Goal: Task Accomplishment & Management: Manage account settings

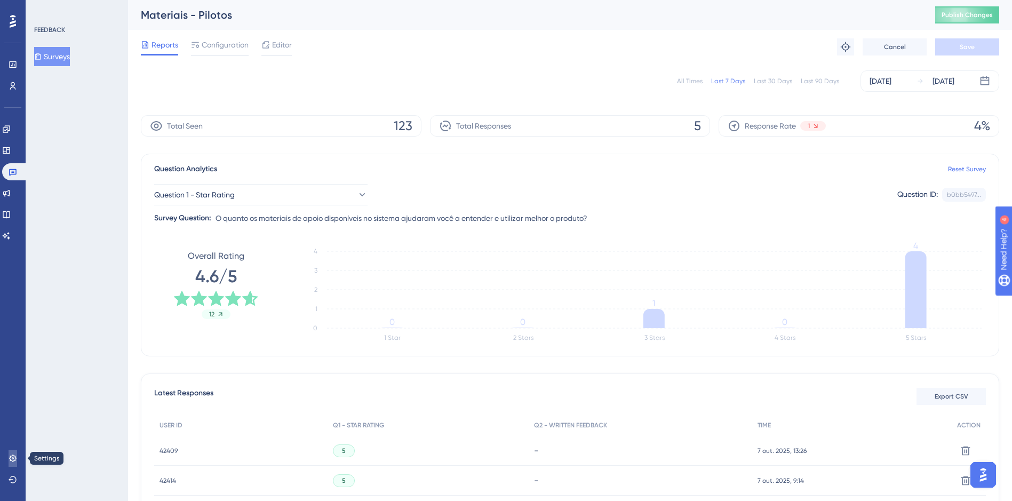
click at [17, 455] on icon at bounding box center [13, 458] width 9 height 9
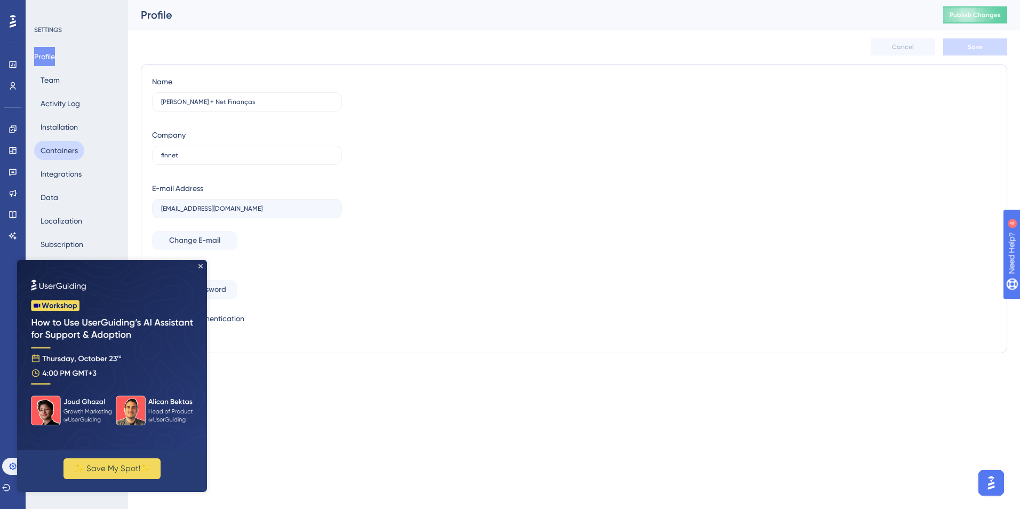
click at [73, 154] on button "Containers" at bounding box center [59, 150] width 50 height 19
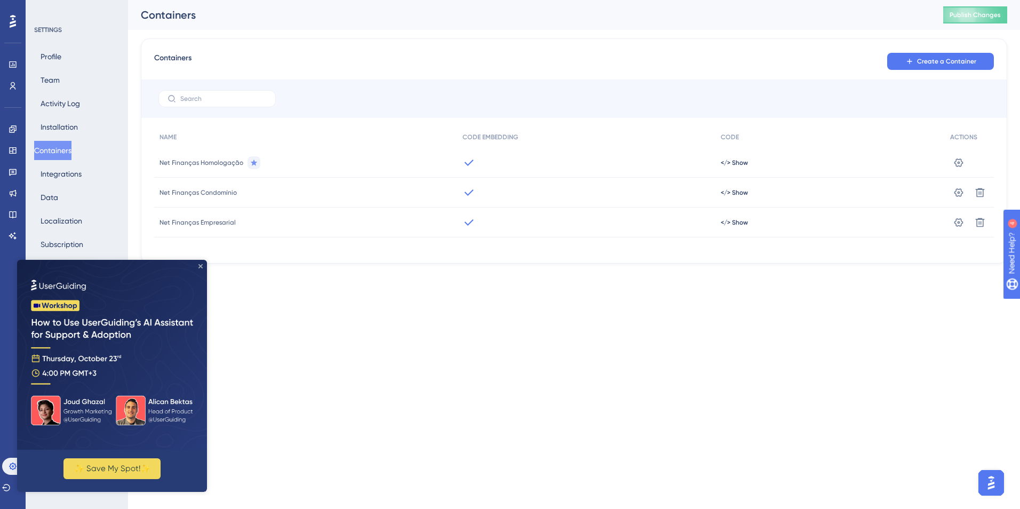
click at [198, 268] on icon "Close Preview" at bounding box center [200, 266] width 4 height 4
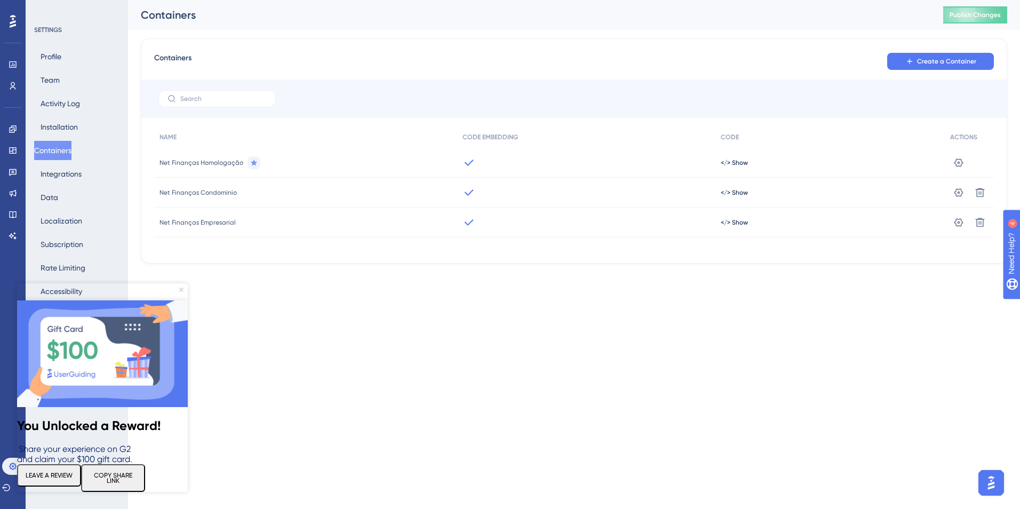
click at [182, 289] on icon "Close Preview" at bounding box center [181, 289] width 4 height 4
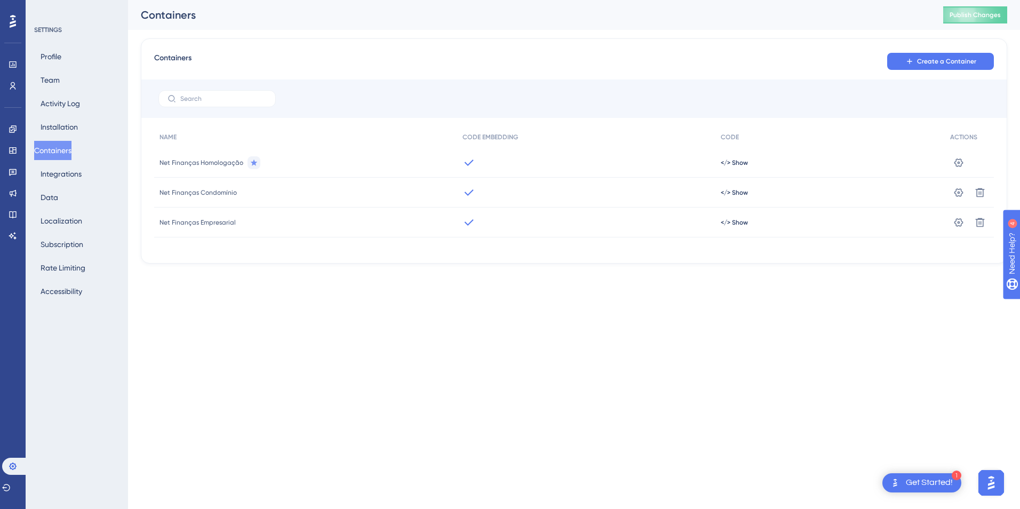
click at [305, 290] on div "Performance Users Engagement Widgets Feedback Product Updates Knowledge Base AI…" at bounding box center [510, 149] width 1020 height 298
click at [977, 62] on button "Create a Container" at bounding box center [940, 61] width 107 height 17
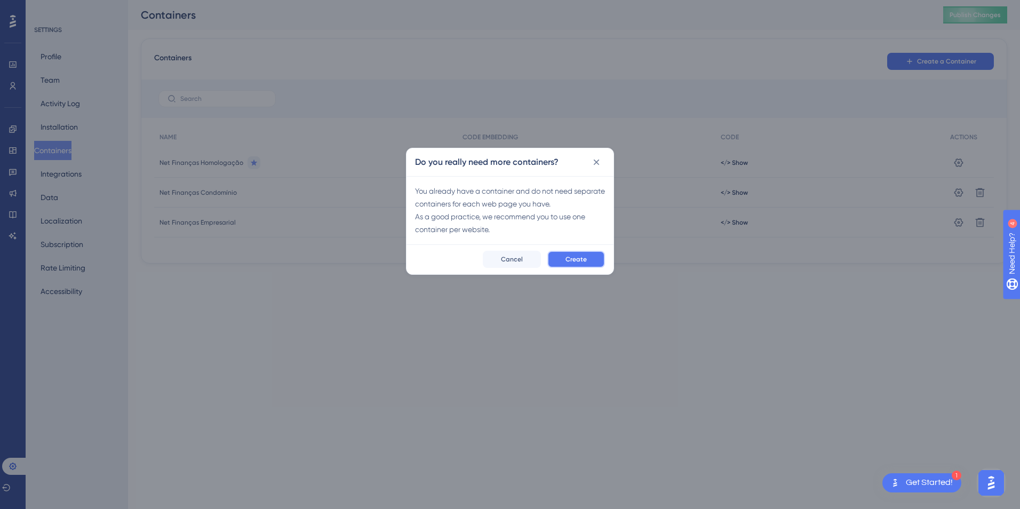
click at [575, 261] on span "Create" at bounding box center [575, 259] width 21 height 9
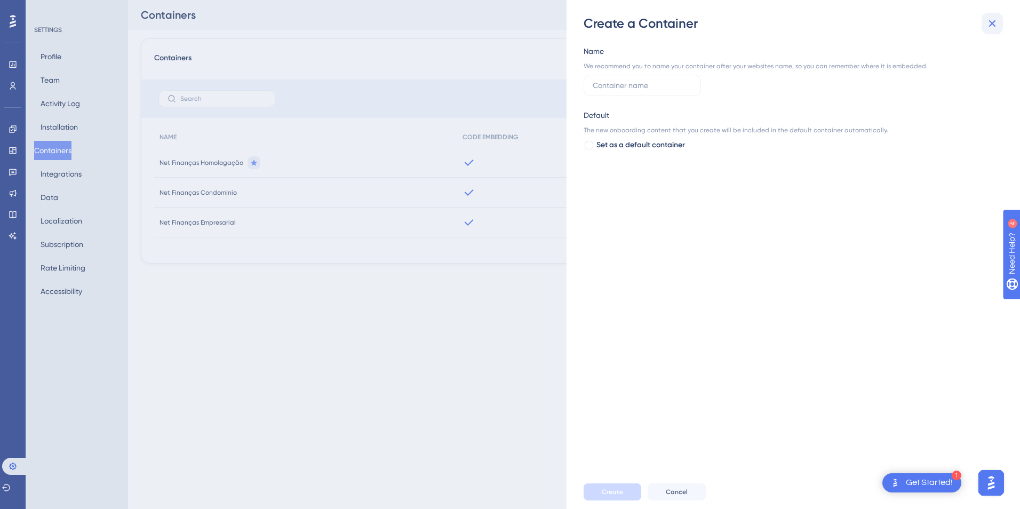
click at [993, 21] on icon at bounding box center [992, 23] width 13 height 13
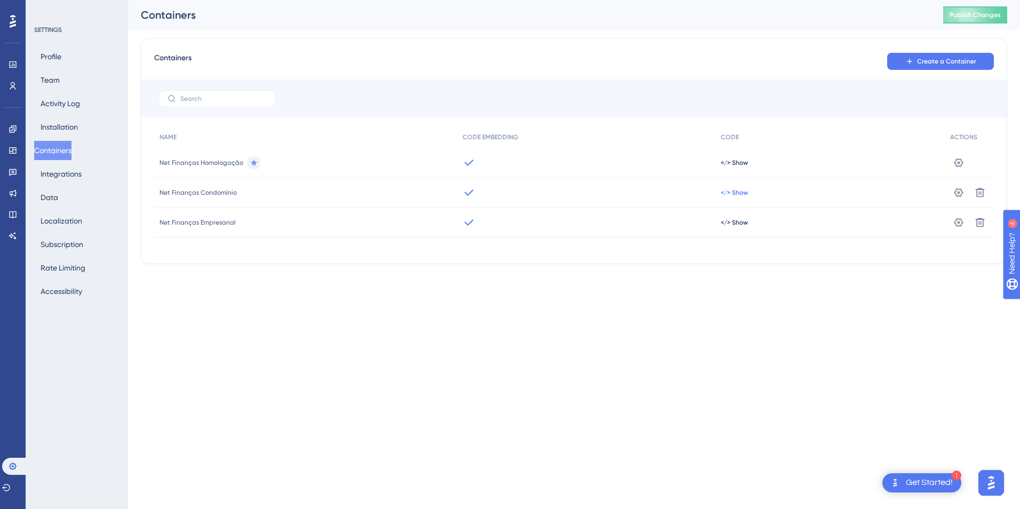
click at [734, 195] on span "</> Show" at bounding box center [734, 192] width 27 height 9
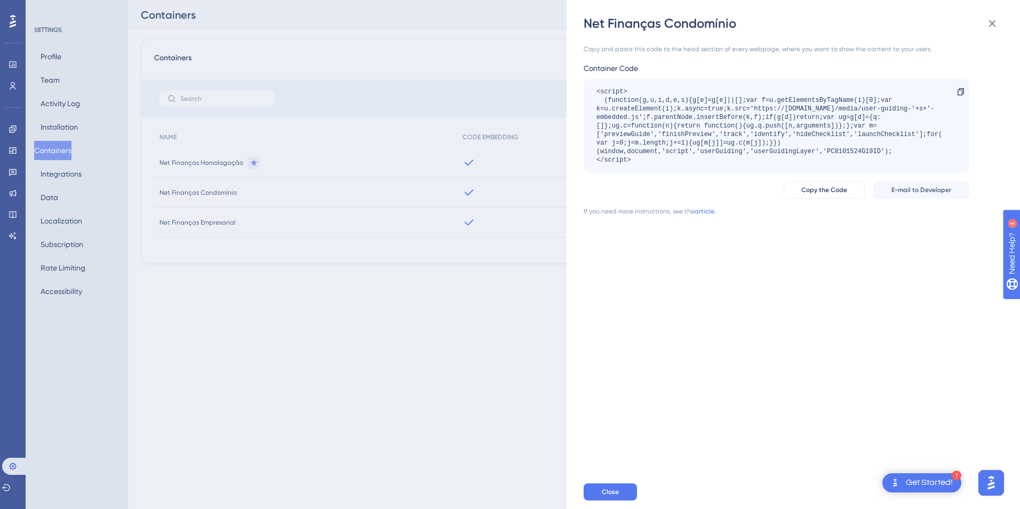
drag, startPoint x: 596, startPoint y: 93, endPoint x: 786, endPoint y: 167, distance: 204.5
click at [786, 167] on div "<script> (function(g,u,i,d,e,s){g[e]=g[e]||[];var f=u.getElementsByTagName(i)[0…" at bounding box center [776, 126] width 386 height 94
click at [9, 127] on div "Net Finanças Condomínio Copy and paste this code to the head section of every w…" at bounding box center [510, 254] width 1020 height 509
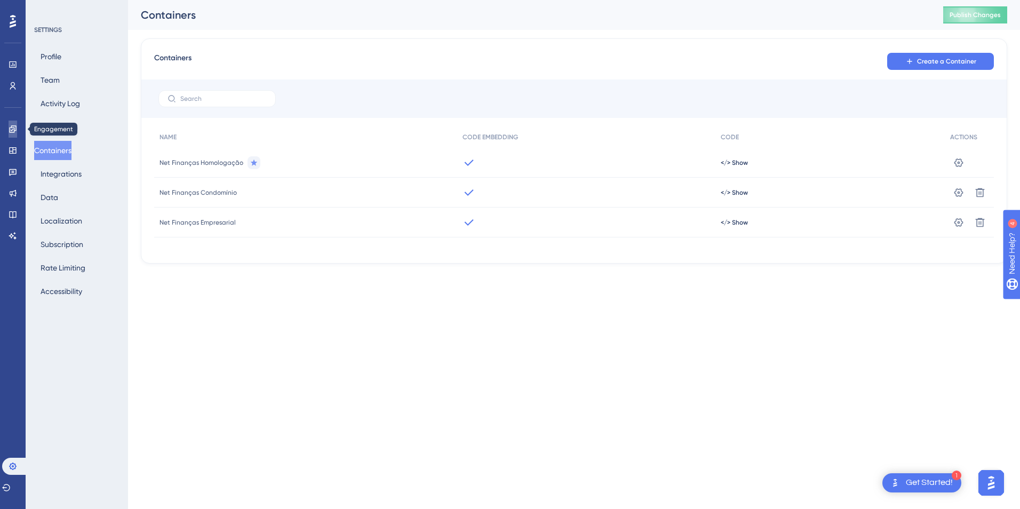
click at [9, 127] on icon at bounding box center [13, 129] width 9 height 9
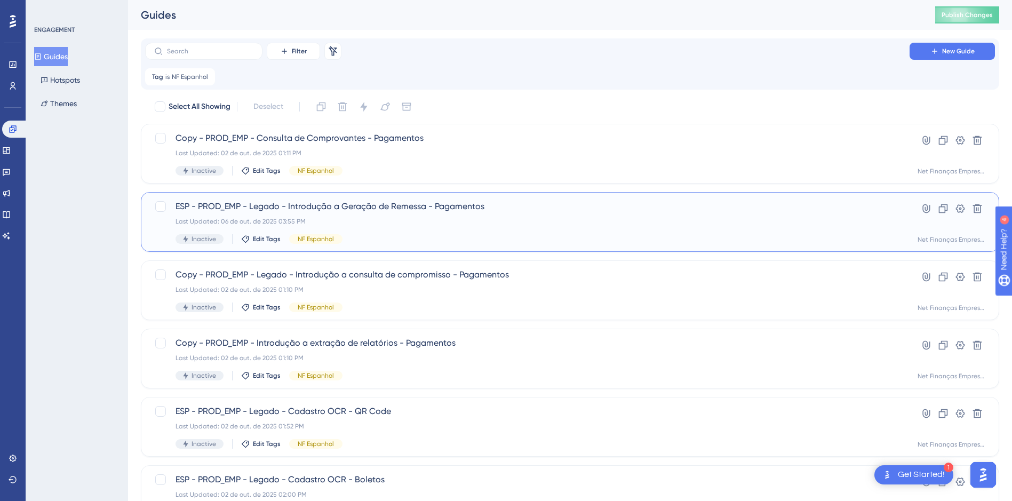
click at [364, 206] on span "ESP - PROD_EMP - Legado - Introdução a Geração de Remessa - Pagamentos" at bounding box center [526, 206] width 703 height 13
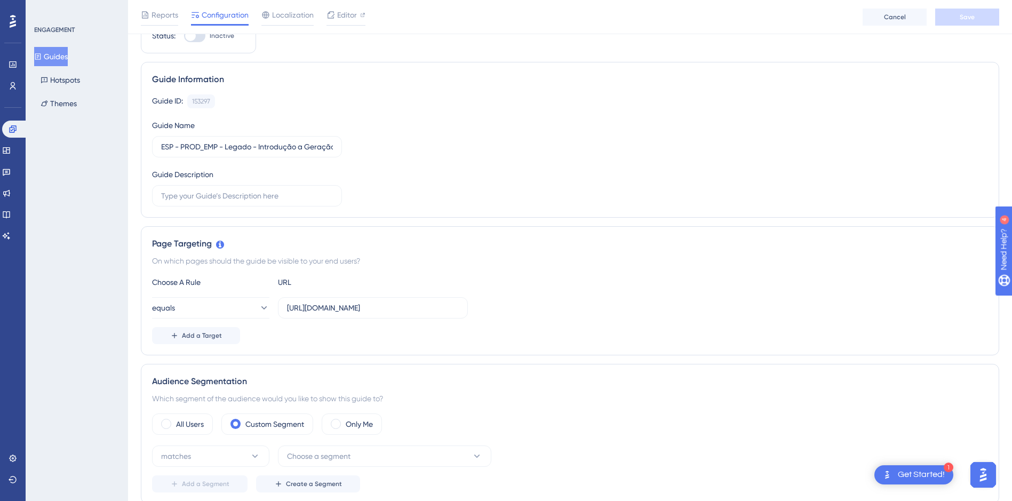
scroll to position [53, 0]
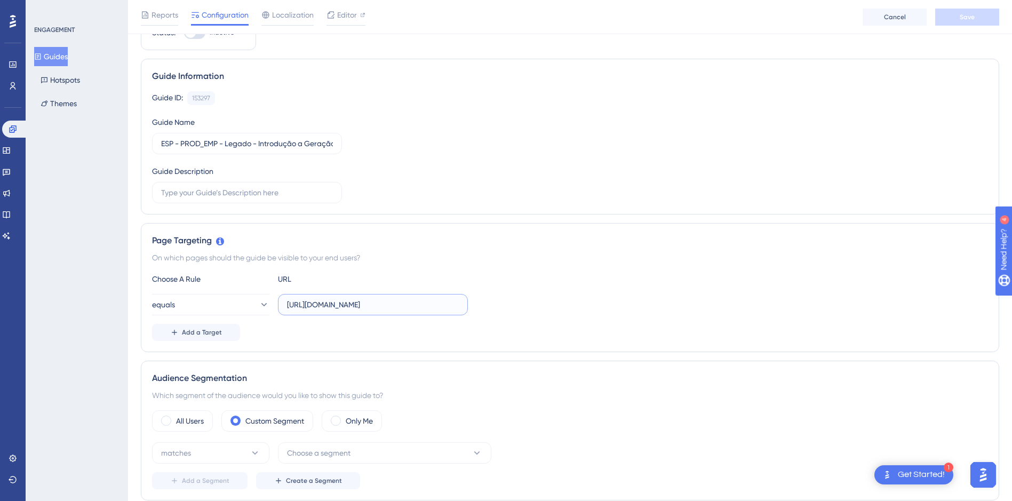
click at [332, 308] on input "[URL][DOMAIN_NAME]" at bounding box center [373, 305] width 172 height 12
drag, startPoint x: 333, startPoint y: 308, endPoint x: 509, endPoint y: 308, distance: 176.0
click at [509, 308] on div "equals [URL][DOMAIN_NAME]" at bounding box center [570, 304] width 836 height 21
click at [541, 301] on div "equals [URL][DOMAIN_NAME]" at bounding box center [570, 304] width 836 height 21
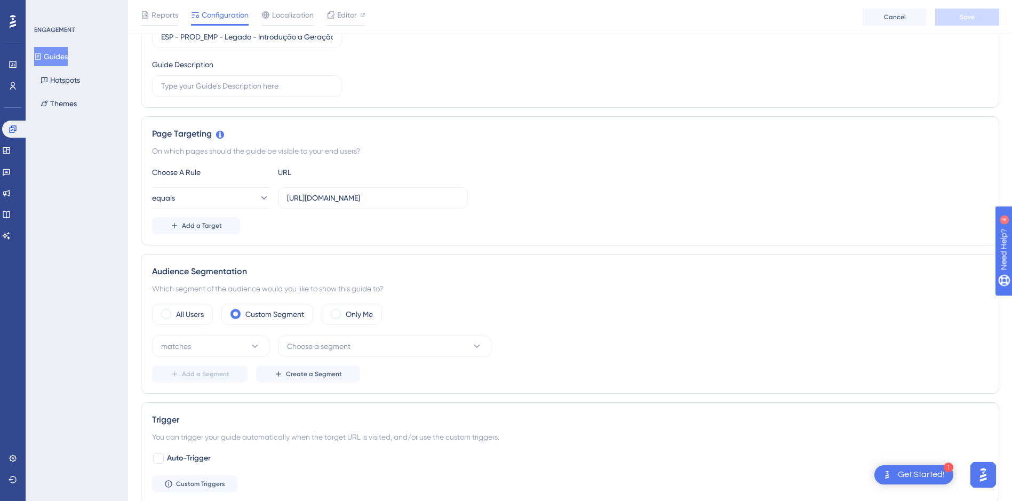
scroll to position [0, 0]
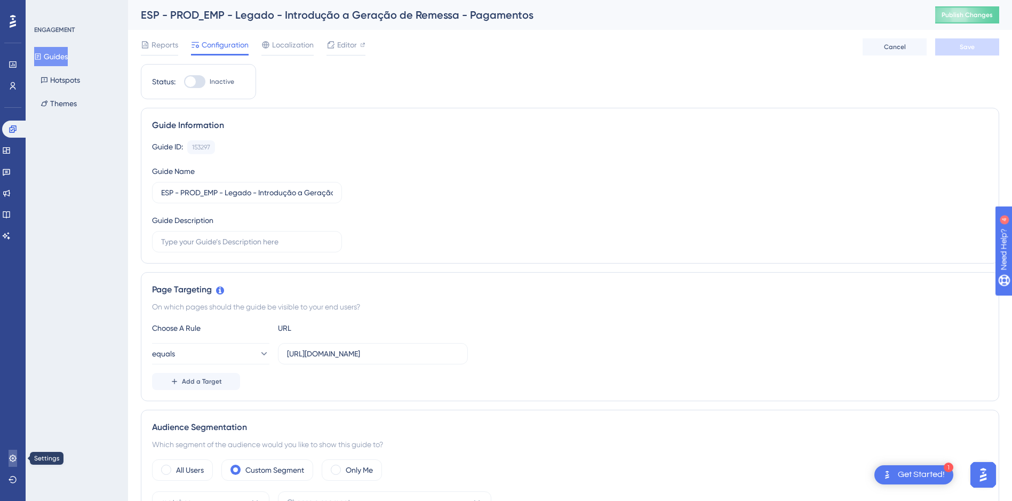
click at [13, 462] on icon at bounding box center [13, 458] width 9 height 9
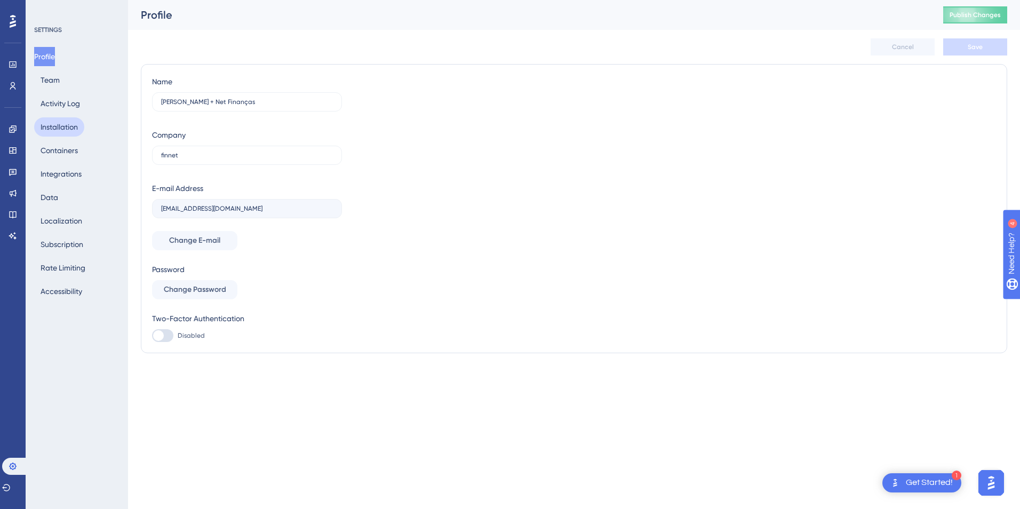
click at [57, 127] on button "Installation" at bounding box center [59, 126] width 50 height 19
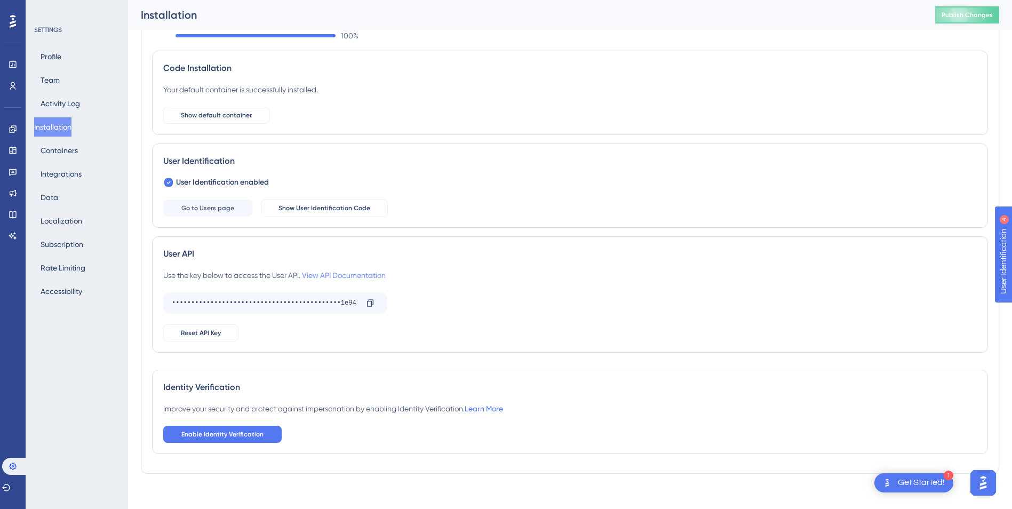
scroll to position [53, 0]
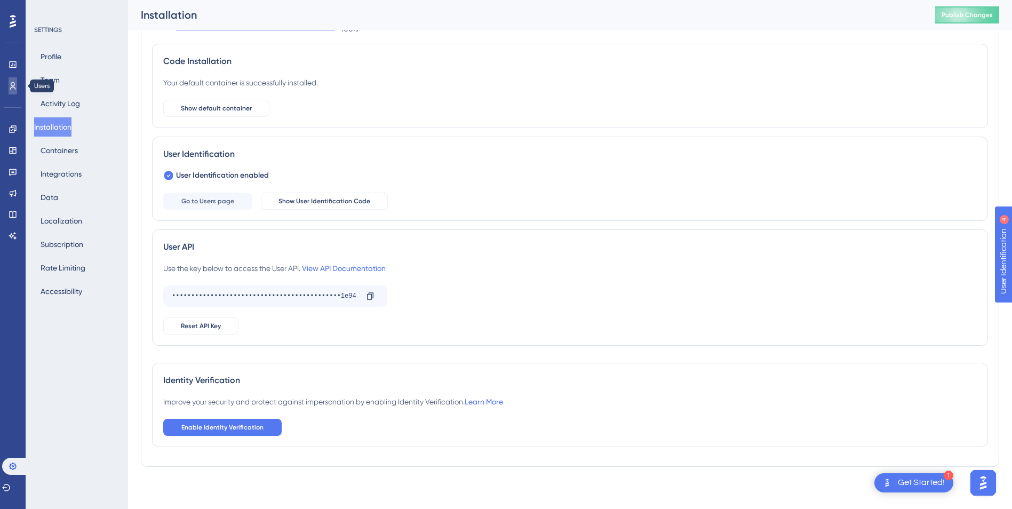
click at [9, 84] on icon at bounding box center [13, 86] width 9 height 9
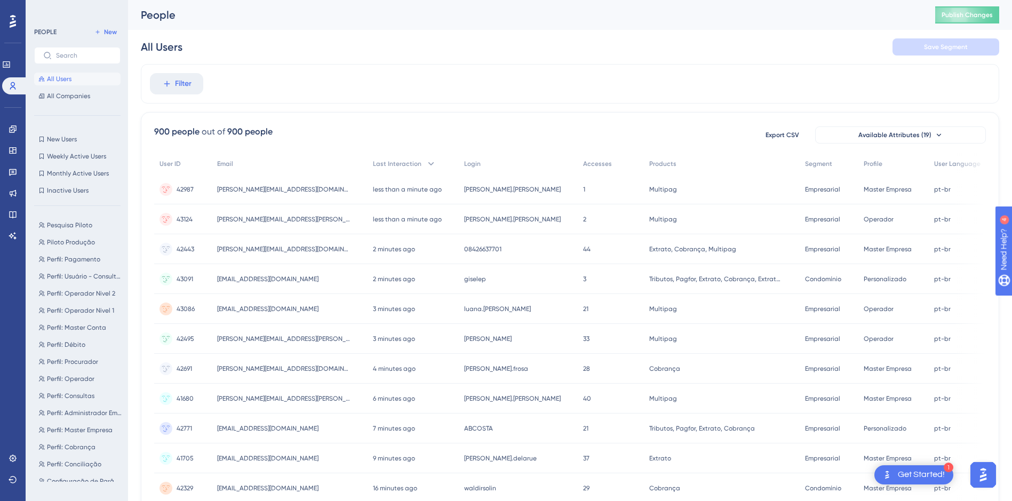
scroll to position [0, 8]
click at [908, 137] on span "Available Attributes (19)" at bounding box center [894, 135] width 73 height 9
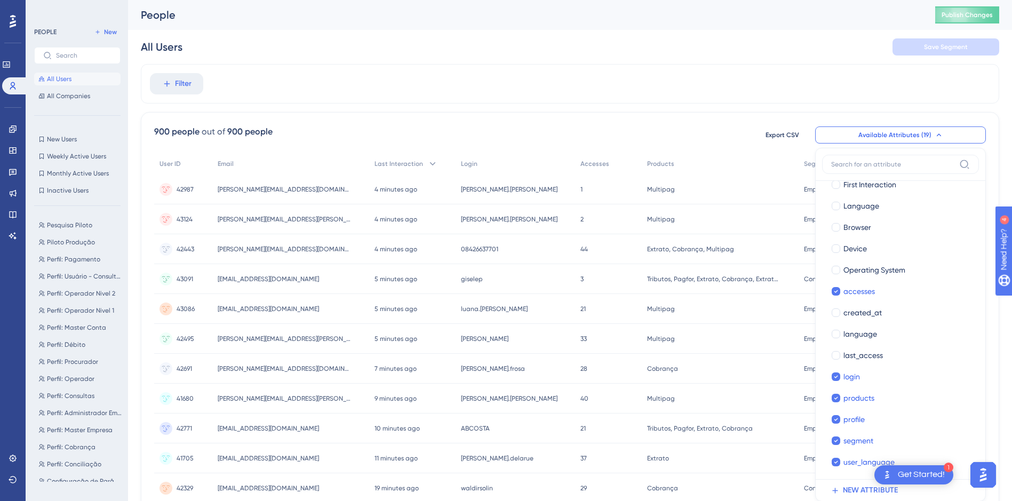
scroll to position [0, 0]
click at [711, 56] on div "All Users Save Segment" at bounding box center [570, 47] width 858 height 34
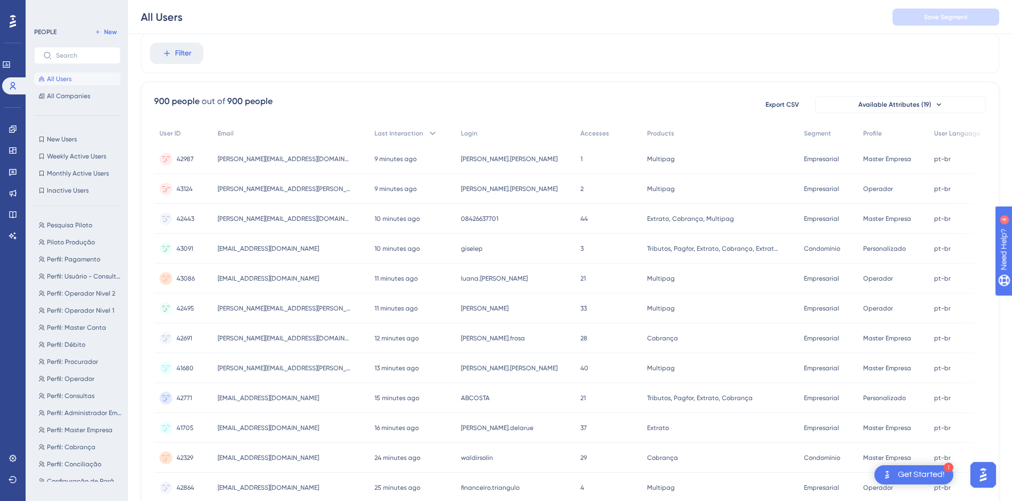
scroll to position [53, 8]
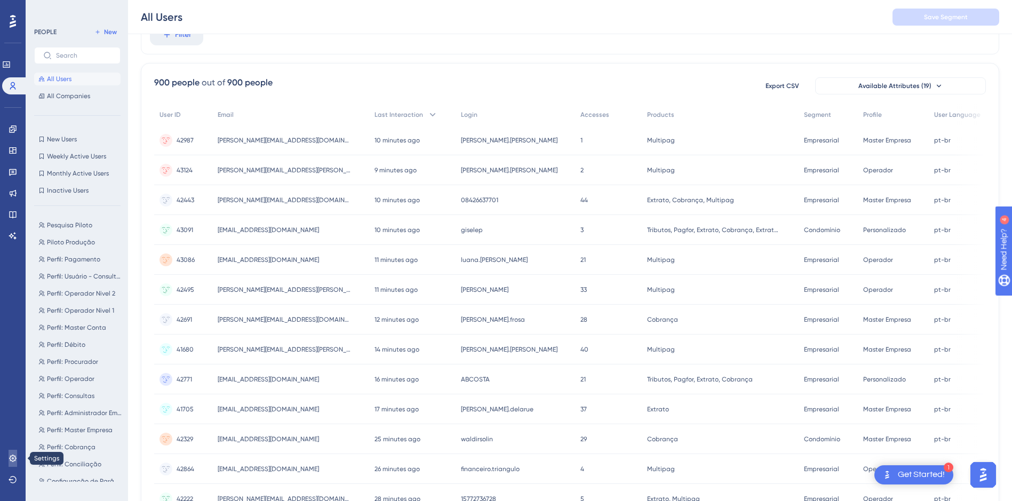
drag, startPoint x: 17, startPoint y: 459, endPoint x: 48, endPoint y: 459, distance: 30.9
click at [17, 459] on link at bounding box center [13, 458] width 9 height 17
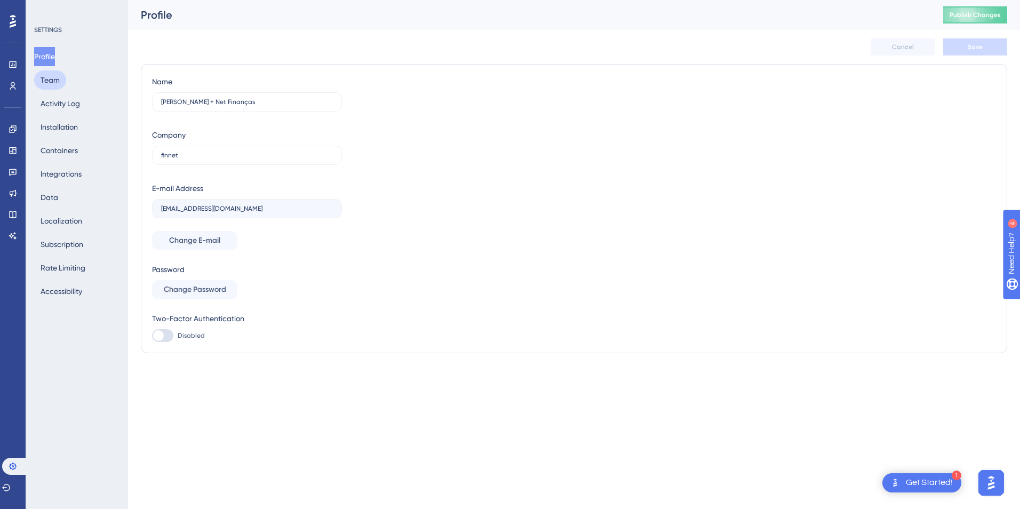
click at [46, 82] on button "Team" at bounding box center [50, 79] width 32 height 19
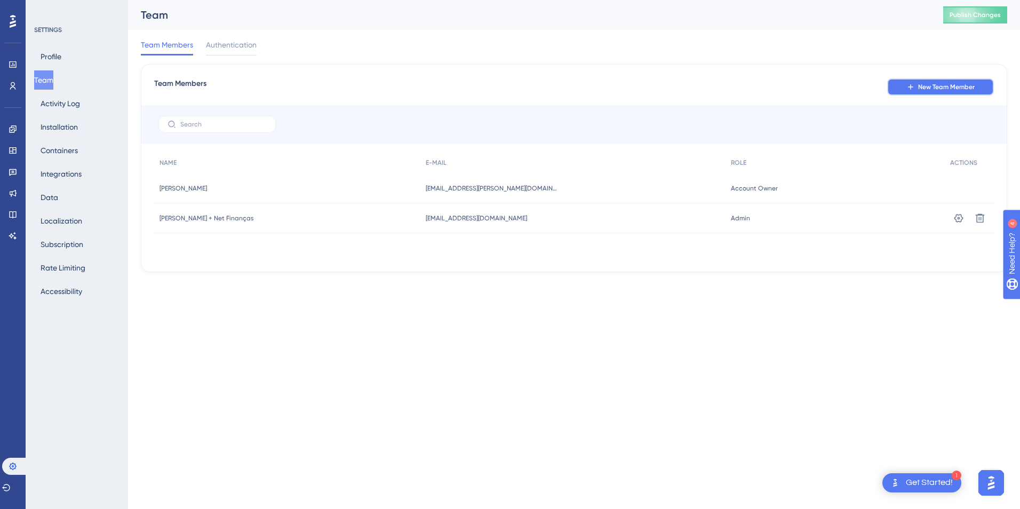
click at [947, 87] on span "New Team Member" at bounding box center [946, 87] width 57 height 9
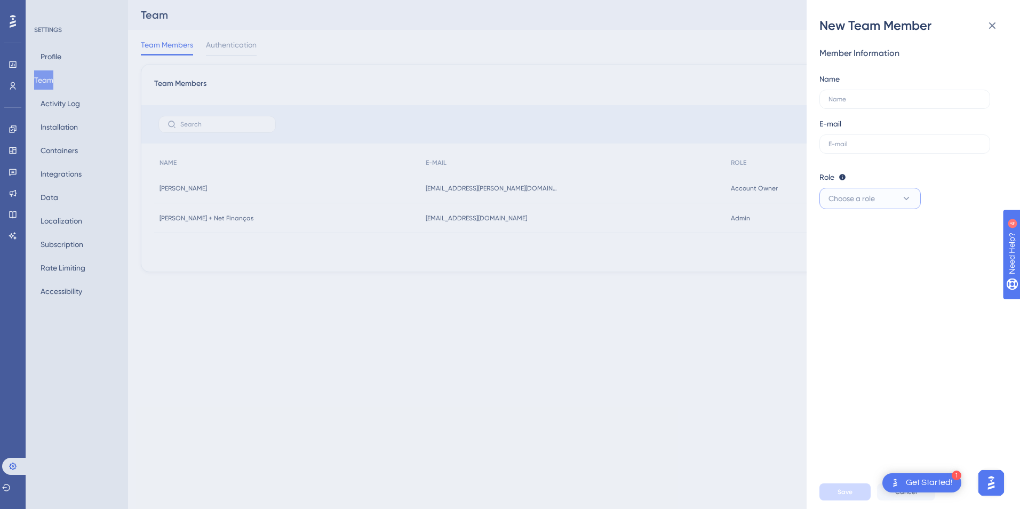
click at [885, 204] on button "Choose a role" at bounding box center [869, 198] width 101 height 21
drag, startPoint x: 595, startPoint y: 332, endPoint x: 596, endPoint y: 316, distance: 16.0
click at [596, 324] on div "New Team Member Member Information Name E-mail Role Editor: Create & edit mater…" at bounding box center [510, 254] width 1020 height 509
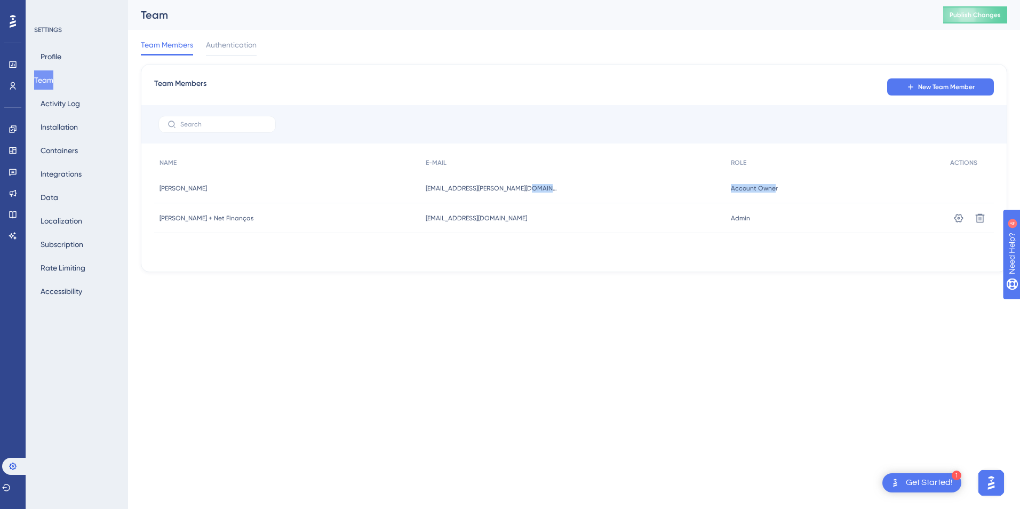
click at [0, 0] on div "[PERSON_NAME] [PERSON_NAME] [PERSON_NAME][EMAIL_ADDRESS][PERSON_NAME][DOMAIN_NA…" at bounding box center [0, 0] width 0 height 0
drag, startPoint x: 718, startPoint y: 189, endPoint x: 802, endPoint y: 207, distance: 86.2
click at [802, 210] on div "Admin Admin" at bounding box center [834, 218] width 219 height 30
drag, startPoint x: 783, startPoint y: 237, endPoint x: 772, endPoint y: 254, distance: 20.9
click at [782, 238] on div "NAME E-MAIL ROLE ACTIONS [PERSON_NAME] [PERSON_NAME] [PERSON_NAME][EMAIL_ADDRES…" at bounding box center [573, 205] width 839 height 107
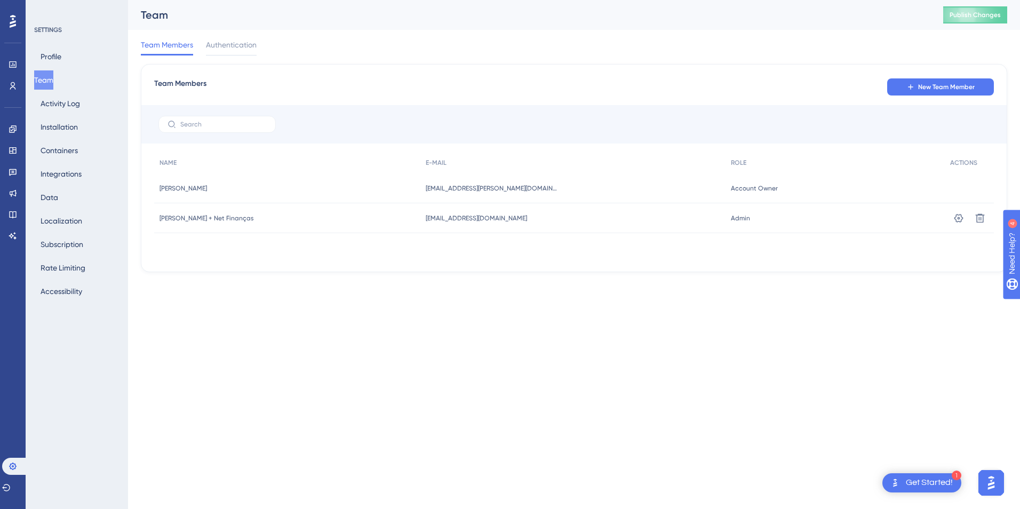
drag, startPoint x: 737, startPoint y: 289, endPoint x: 724, endPoint y: 289, distance: 12.8
click at [737, 289] on div "Performance Users Engagement Widgets Feedback Product Updates Knowledge Base AI…" at bounding box center [574, 144] width 892 height 289
click at [473, 57] on div "Team Members Authentication" at bounding box center [574, 47] width 866 height 34
click at [13, 134] on link at bounding box center [13, 129] width 9 height 17
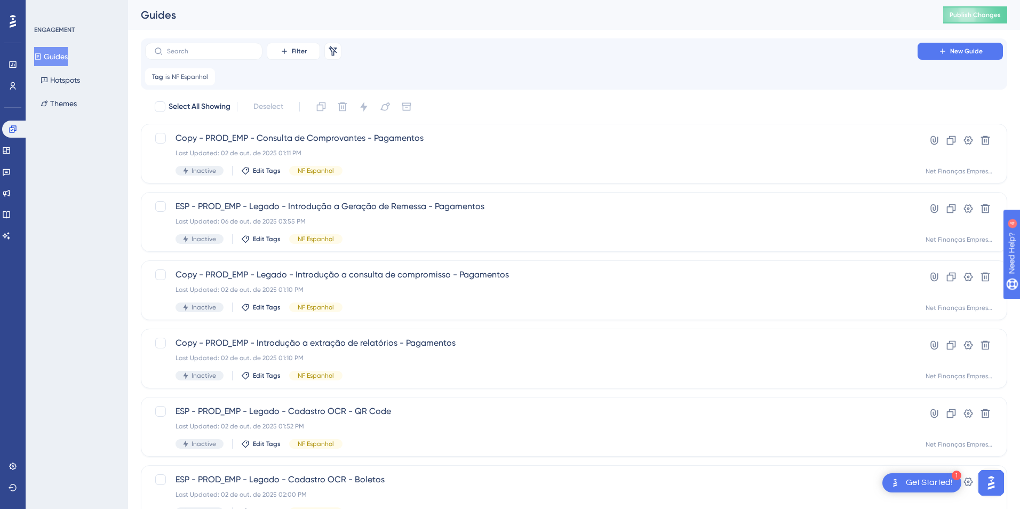
click at [61, 56] on button "Guides" at bounding box center [51, 56] width 34 height 19
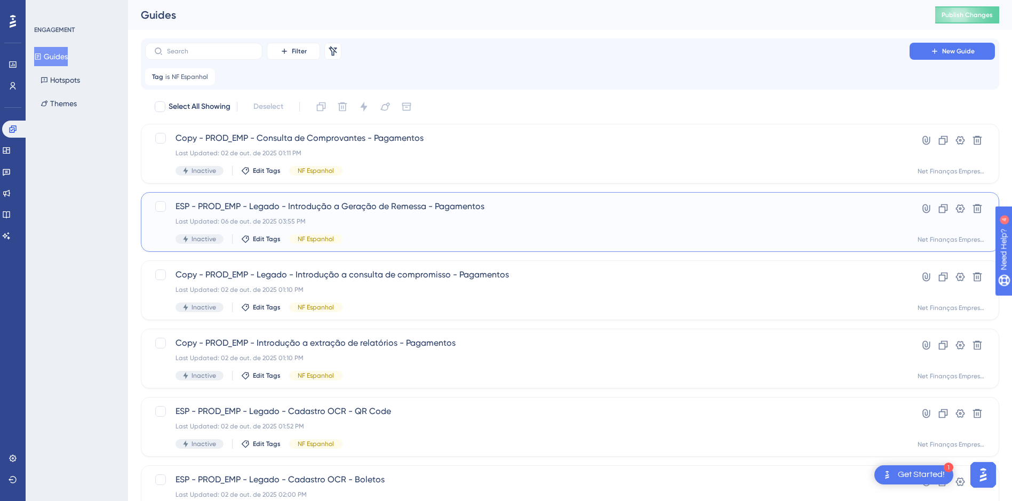
click at [379, 214] on div "ESP - PROD_EMP - Legado - Introdução a Geração de Remessa - Pagamentos Last Upd…" at bounding box center [526, 222] width 703 height 44
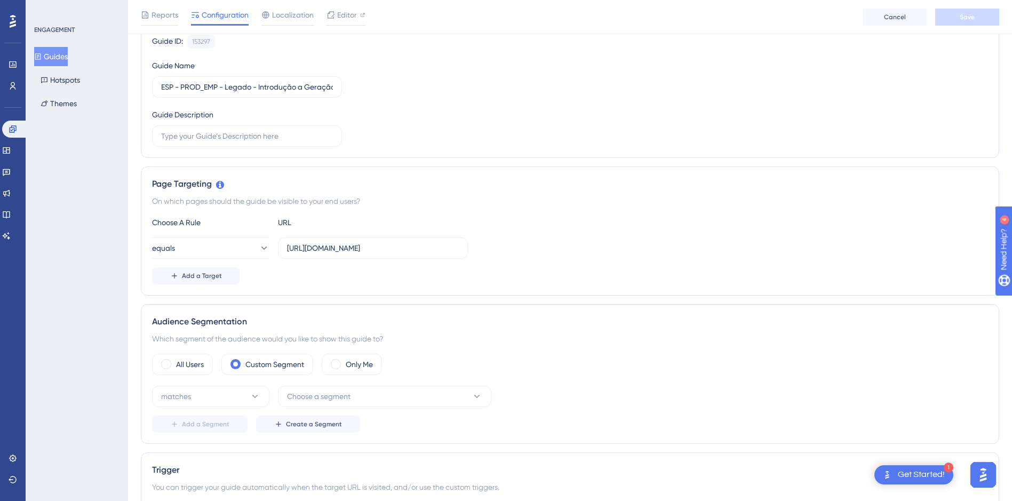
scroll to position [160, 0]
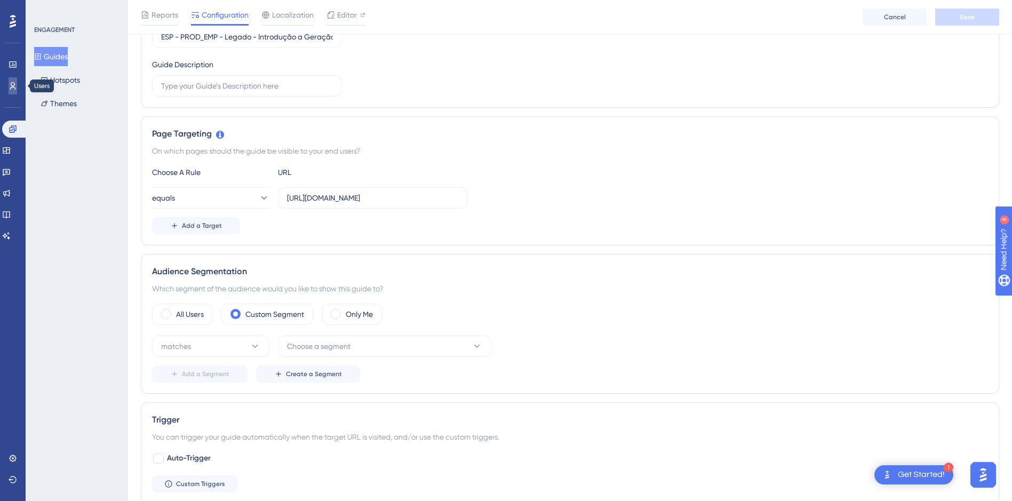
click at [13, 84] on icon at bounding box center [13, 86] width 9 height 9
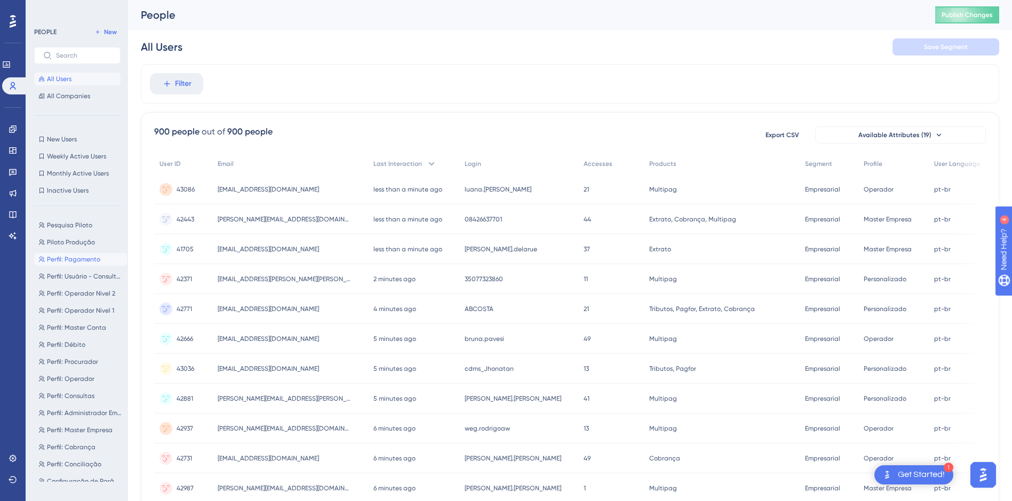
click at [71, 258] on span "Perfil: Pagamento" at bounding box center [73, 259] width 53 height 9
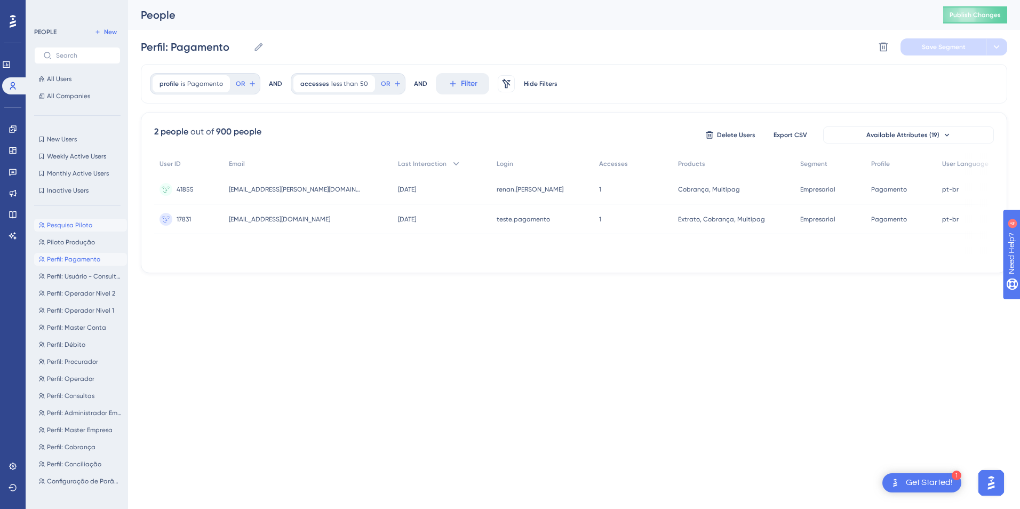
click at [62, 229] on span "Pesquisa Piloto" at bounding box center [69, 225] width 45 height 9
type input "Pesquisa Piloto"
